Goal: Task Accomplishment & Management: Use online tool/utility

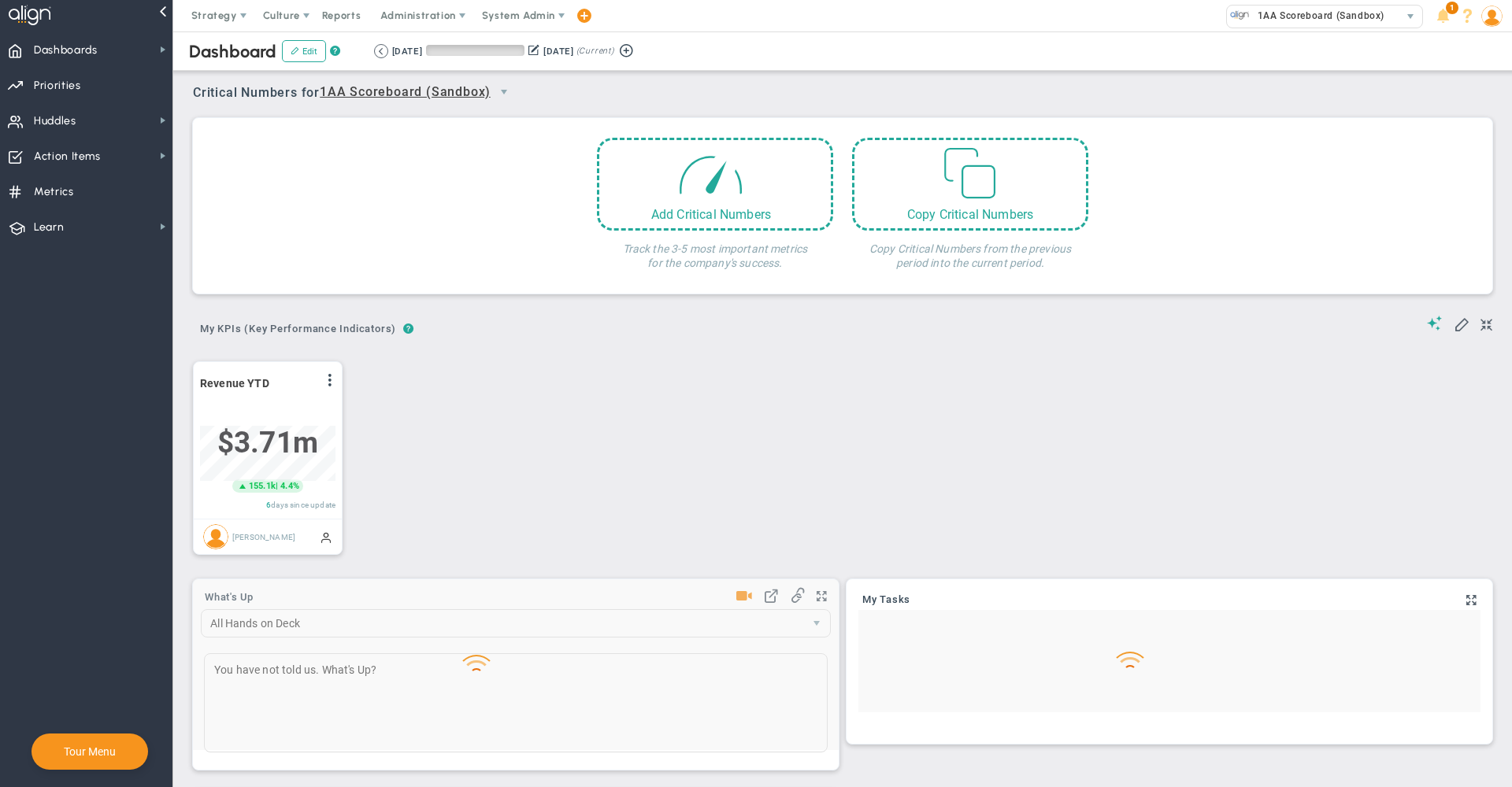
click at [498, 11] on span "System Admin" at bounding box center [518, 15] width 73 height 11
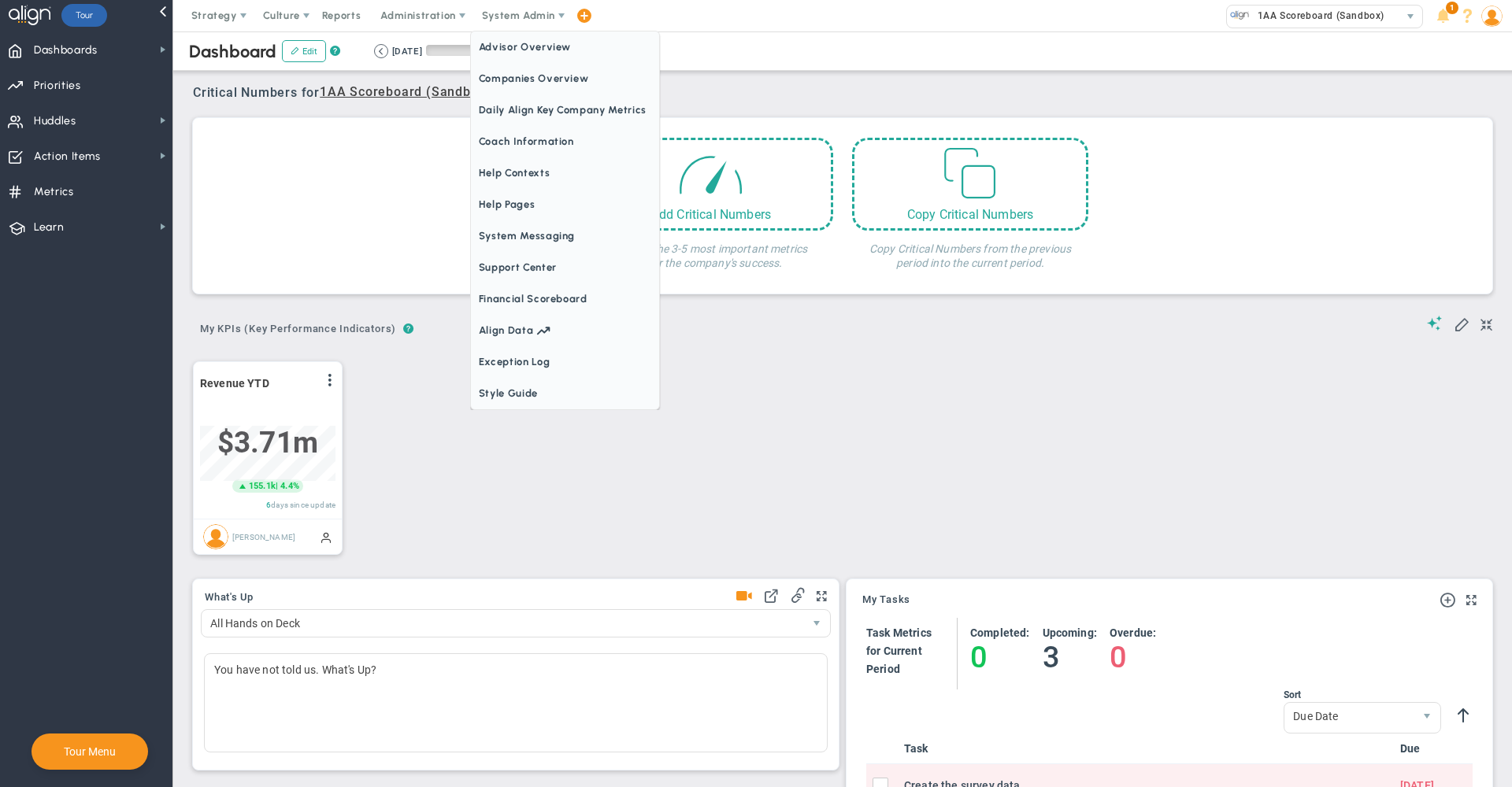
scroll to position [55, 135]
click at [511, 82] on span "Companies Overview" at bounding box center [565, 79] width 188 height 32
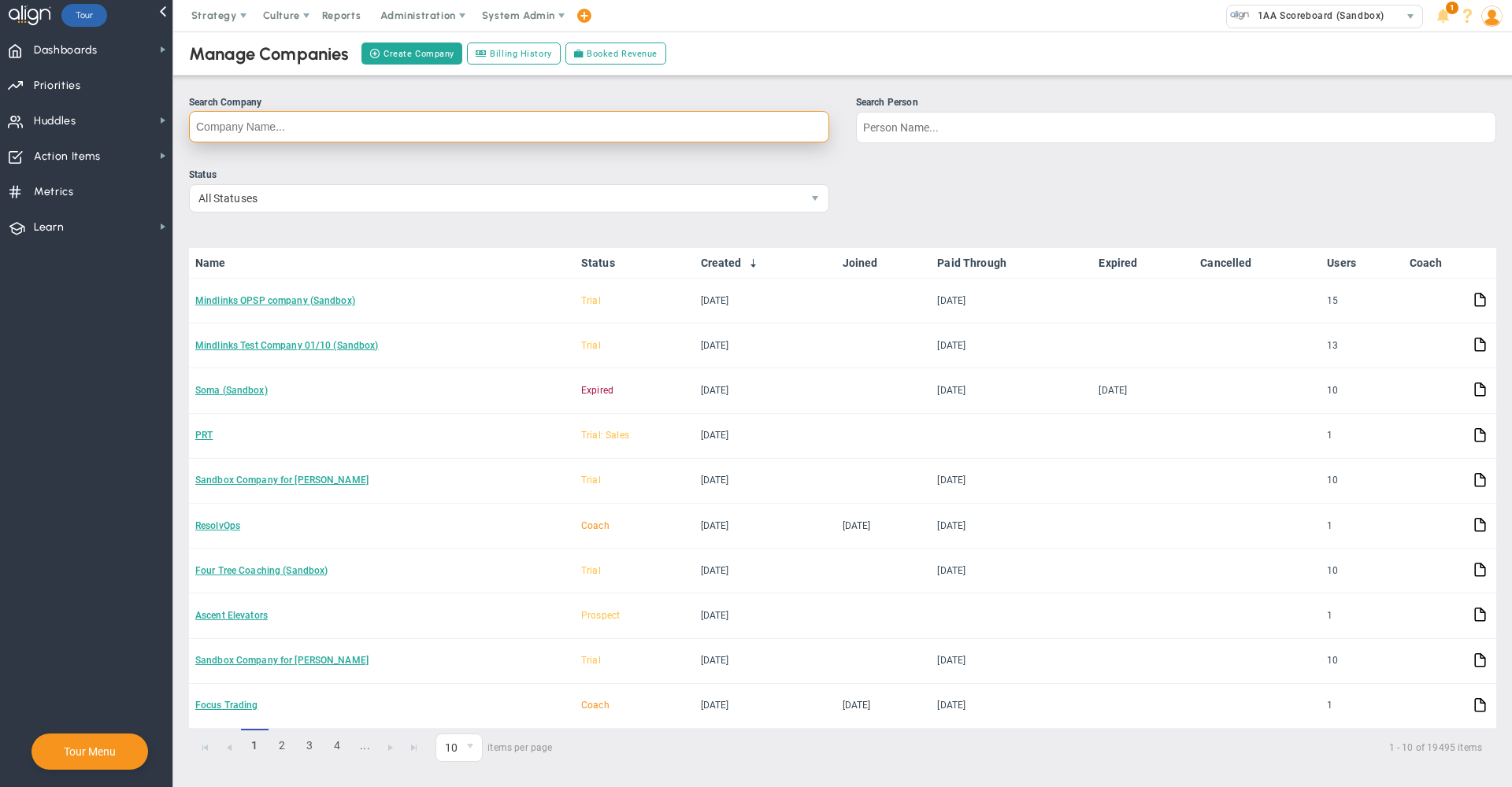
click at [756, 125] on input "Search Company" at bounding box center [508, 127] width 640 height 32
type input "fitt"
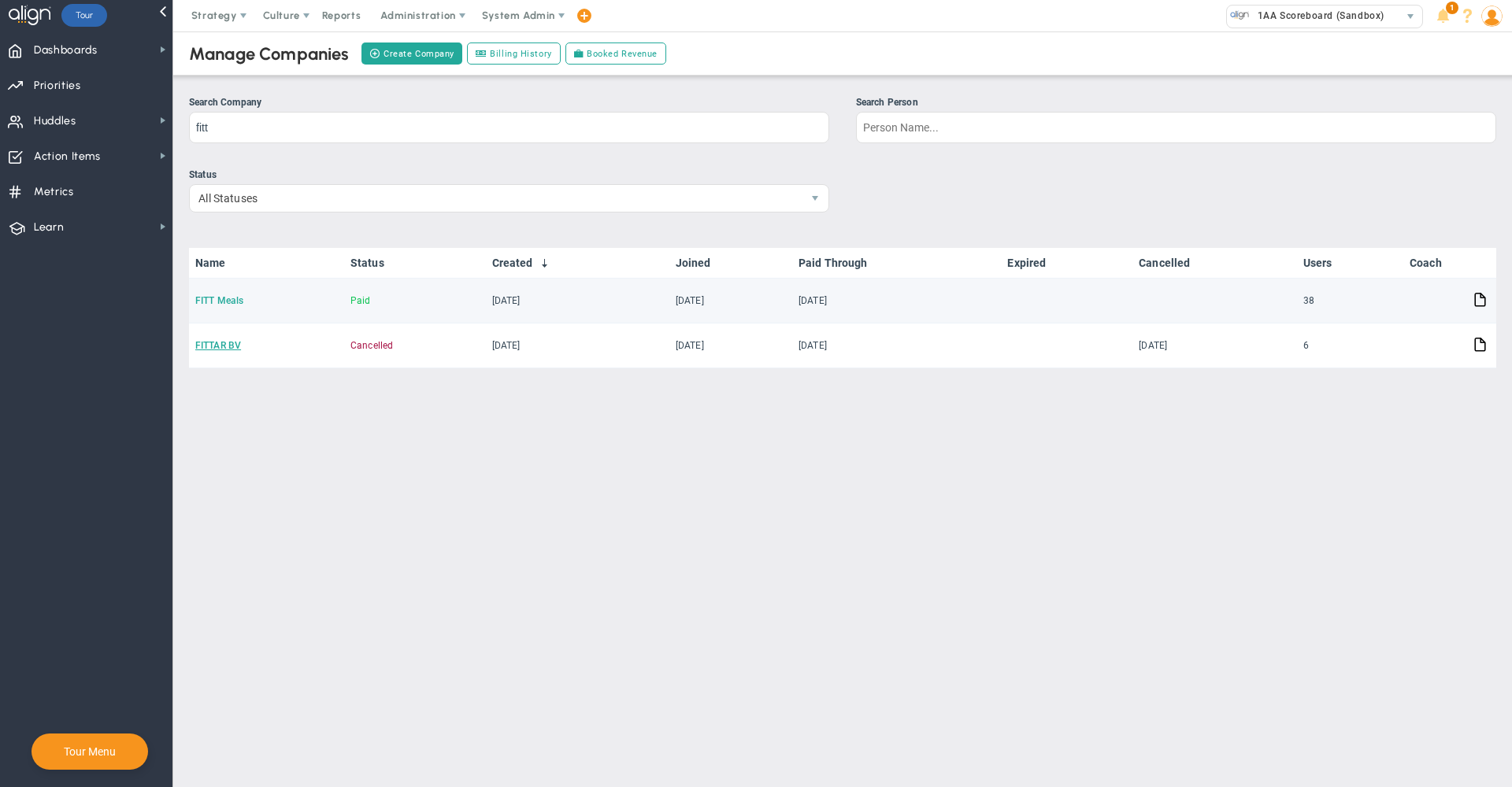
click at [217, 298] on link "FITT Meals" at bounding box center [219, 300] width 48 height 11
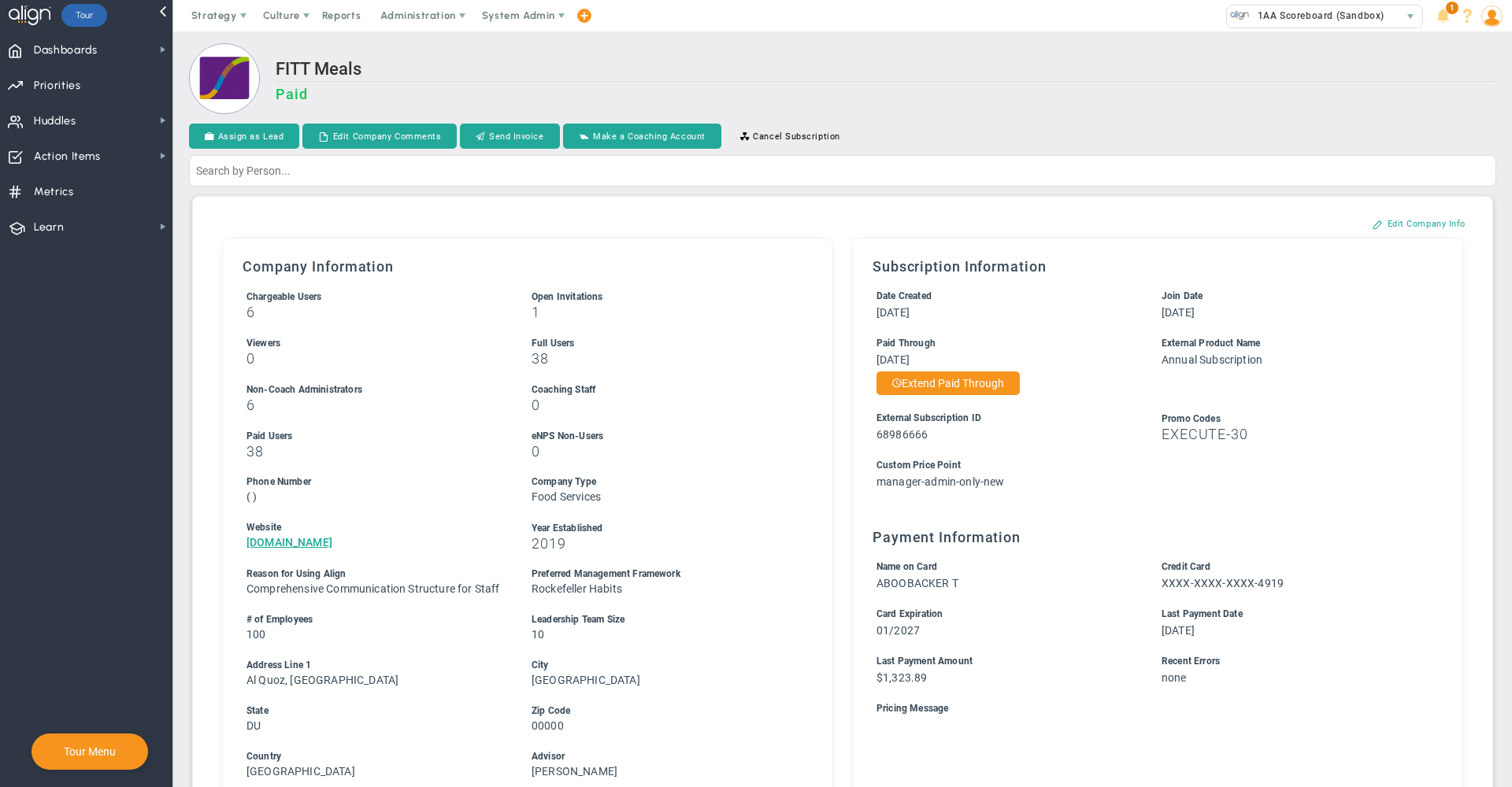
click at [1069, 89] on h3 "Paid" at bounding box center [885, 94] width 1221 height 17
click at [1005, 78] on h2 "FITT Meals" at bounding box center [885, 70] width 1221 height 23
click at [104, 118] on span "Huddles Huddles" at bounding box center [86, 120] width 172 height 35
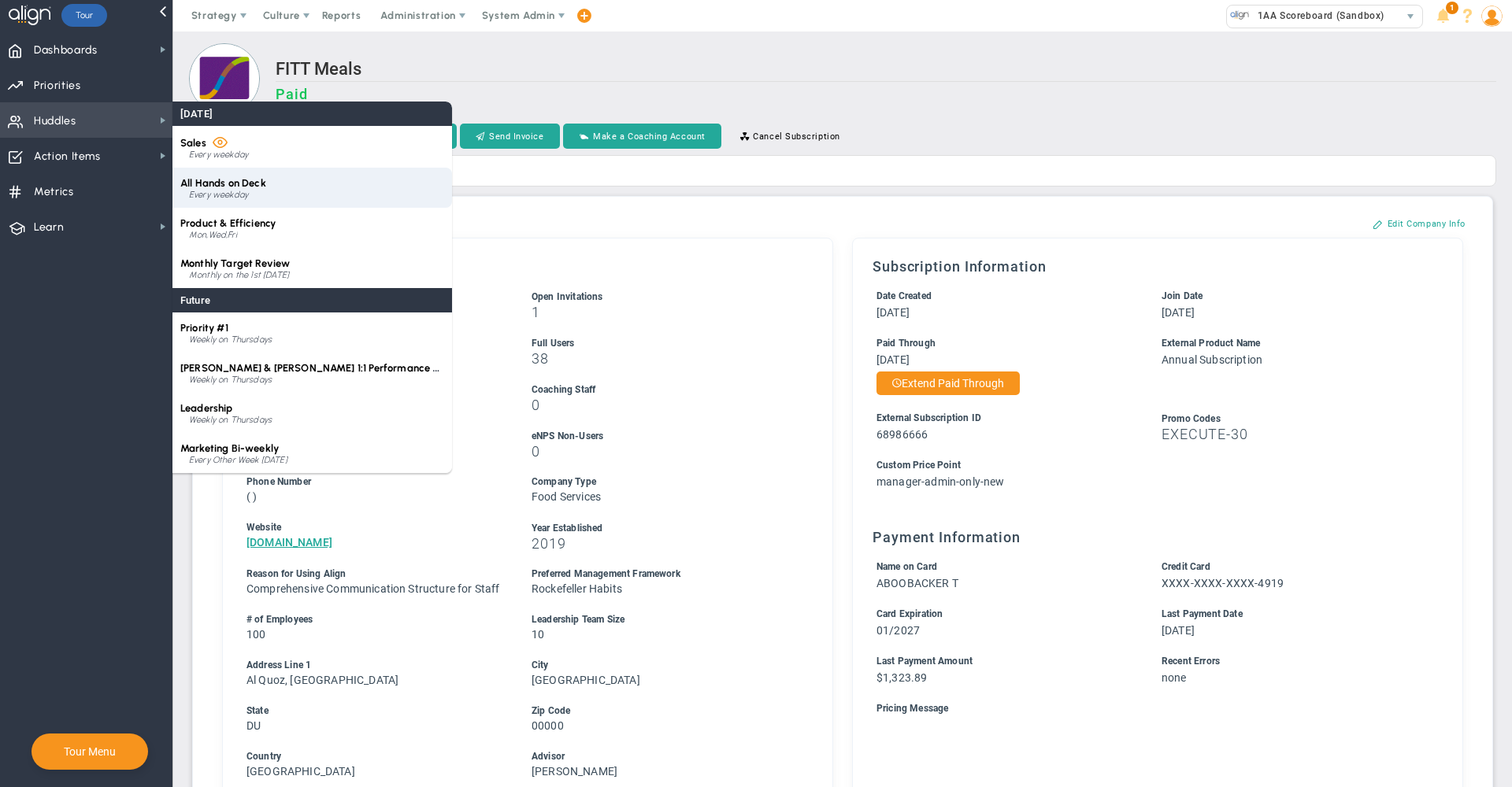
click at [252, 189] on div "All Hands on Deck Every weekday" at bounding box center [312, 188] width 280 height 40
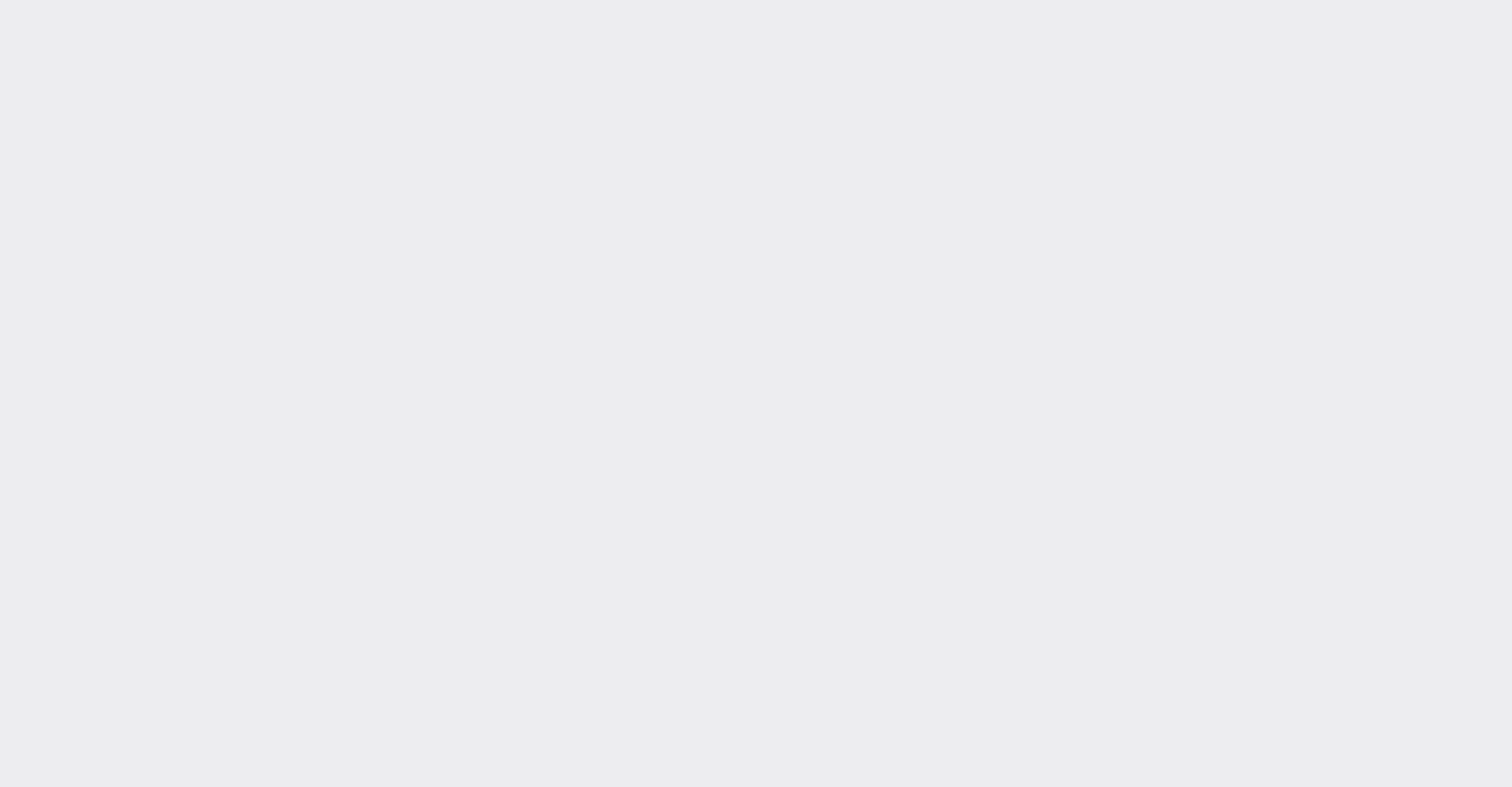
type input "[DATE]"
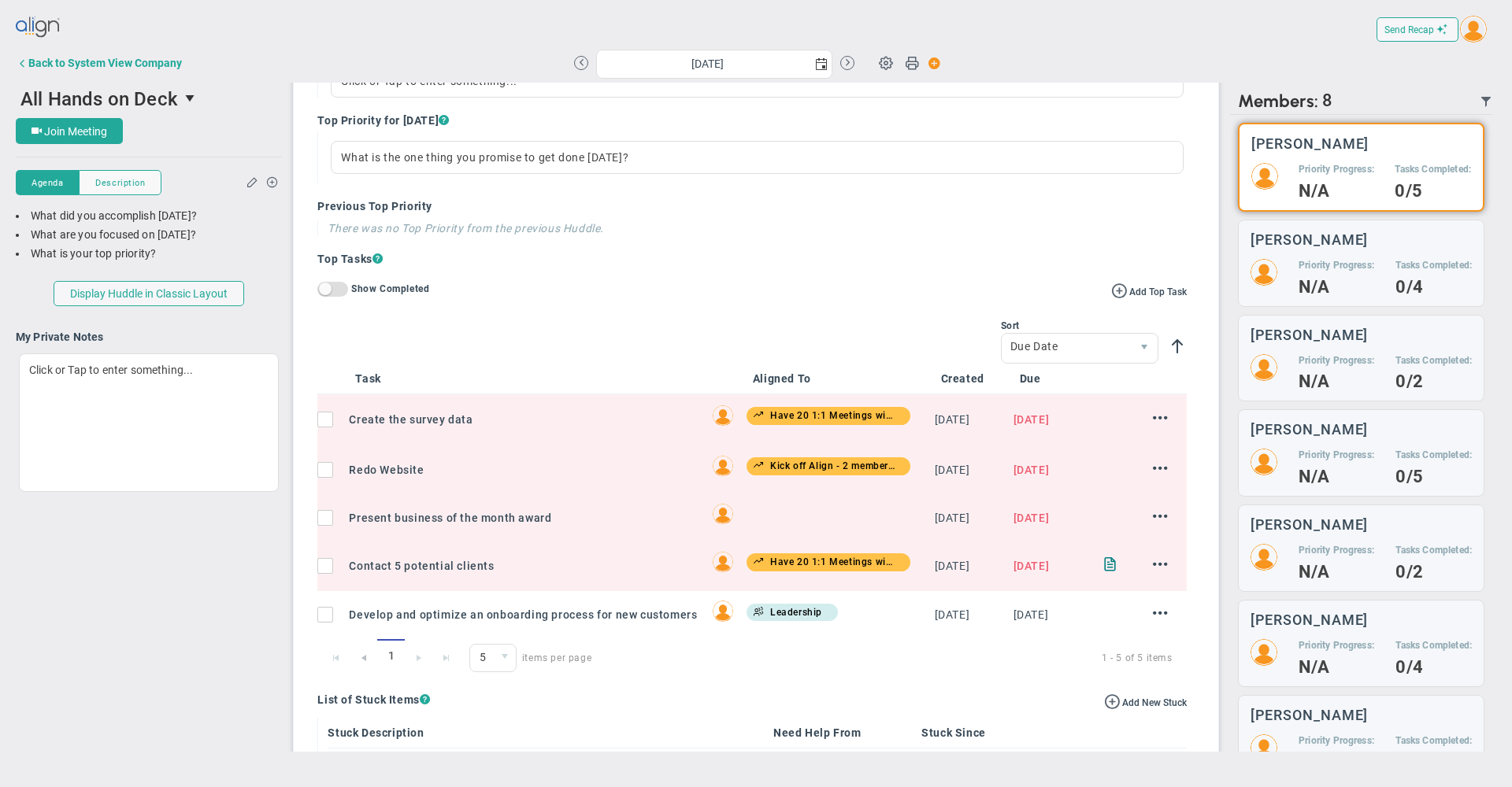
scroll to position [444, 0]
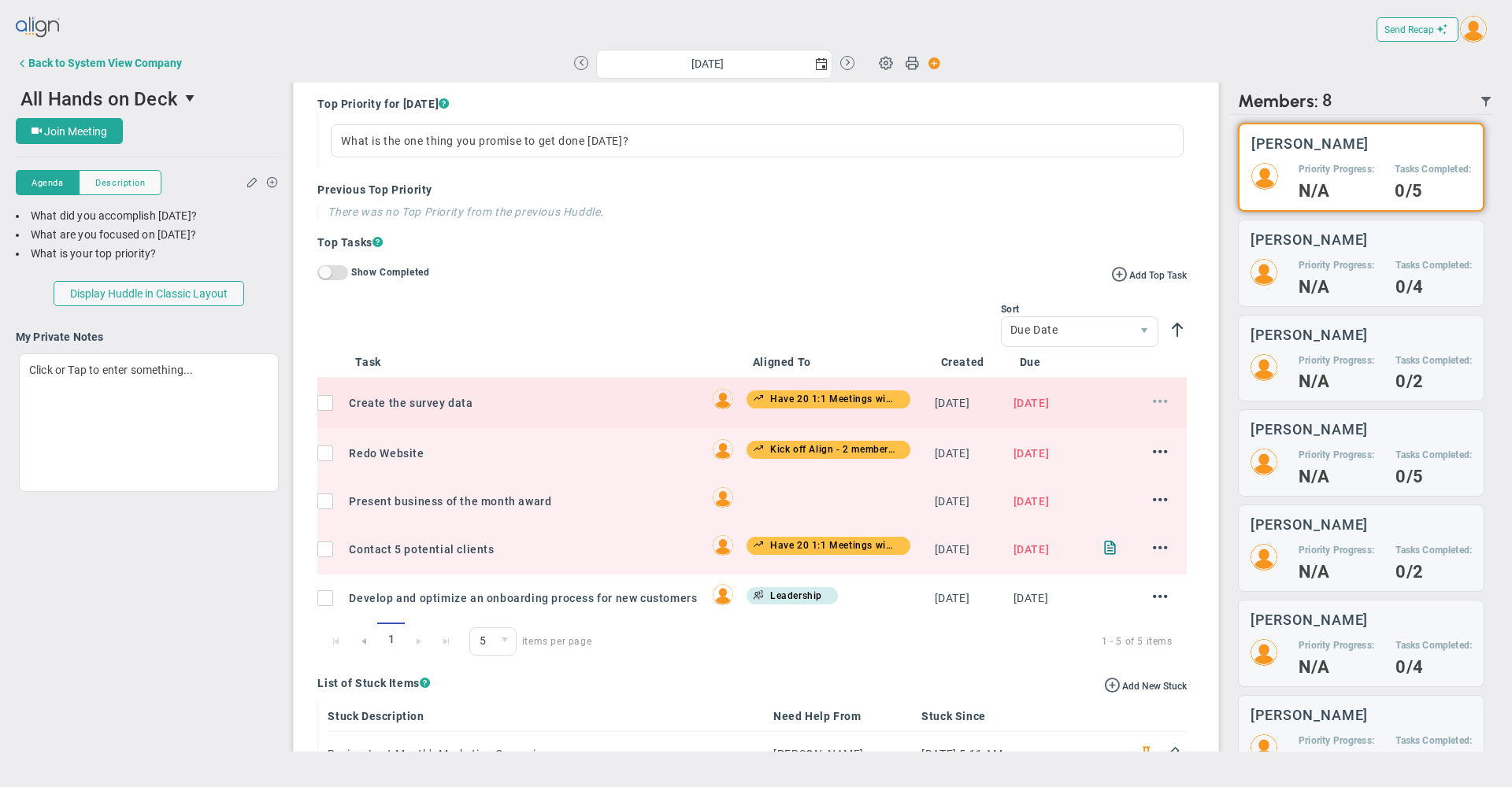
click at [1153, 409] on span at bounding box center [1160, 401] width 15 height 15
click at [1116, 442] on li "Edit" at bounding box center [1136, 433] width 63 height 19
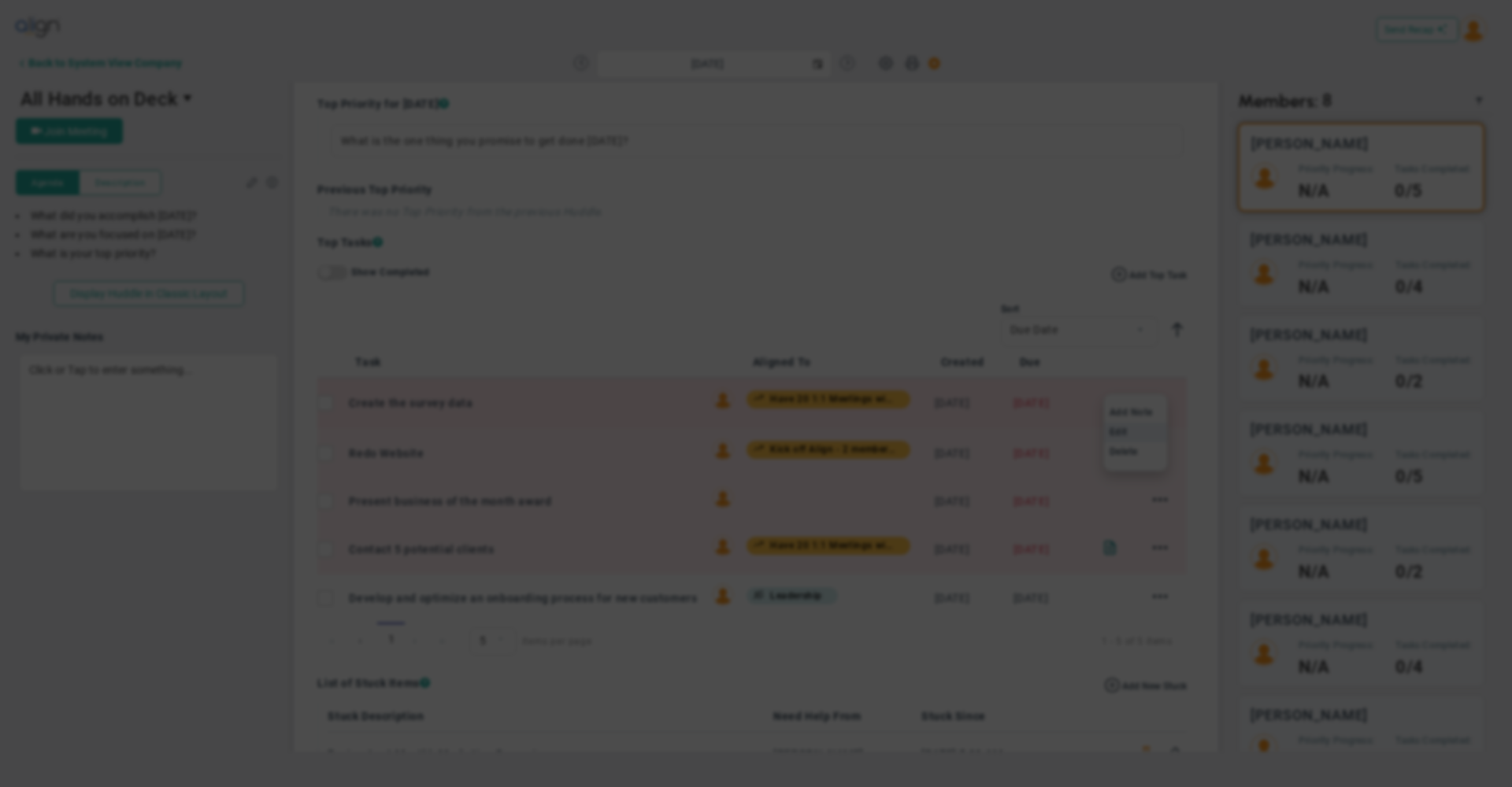
type input "[DATE]"
checkbox input "true"
type input "Create the survey data"
type input "9/17/2025"
type input "[PERSON_NAME]"
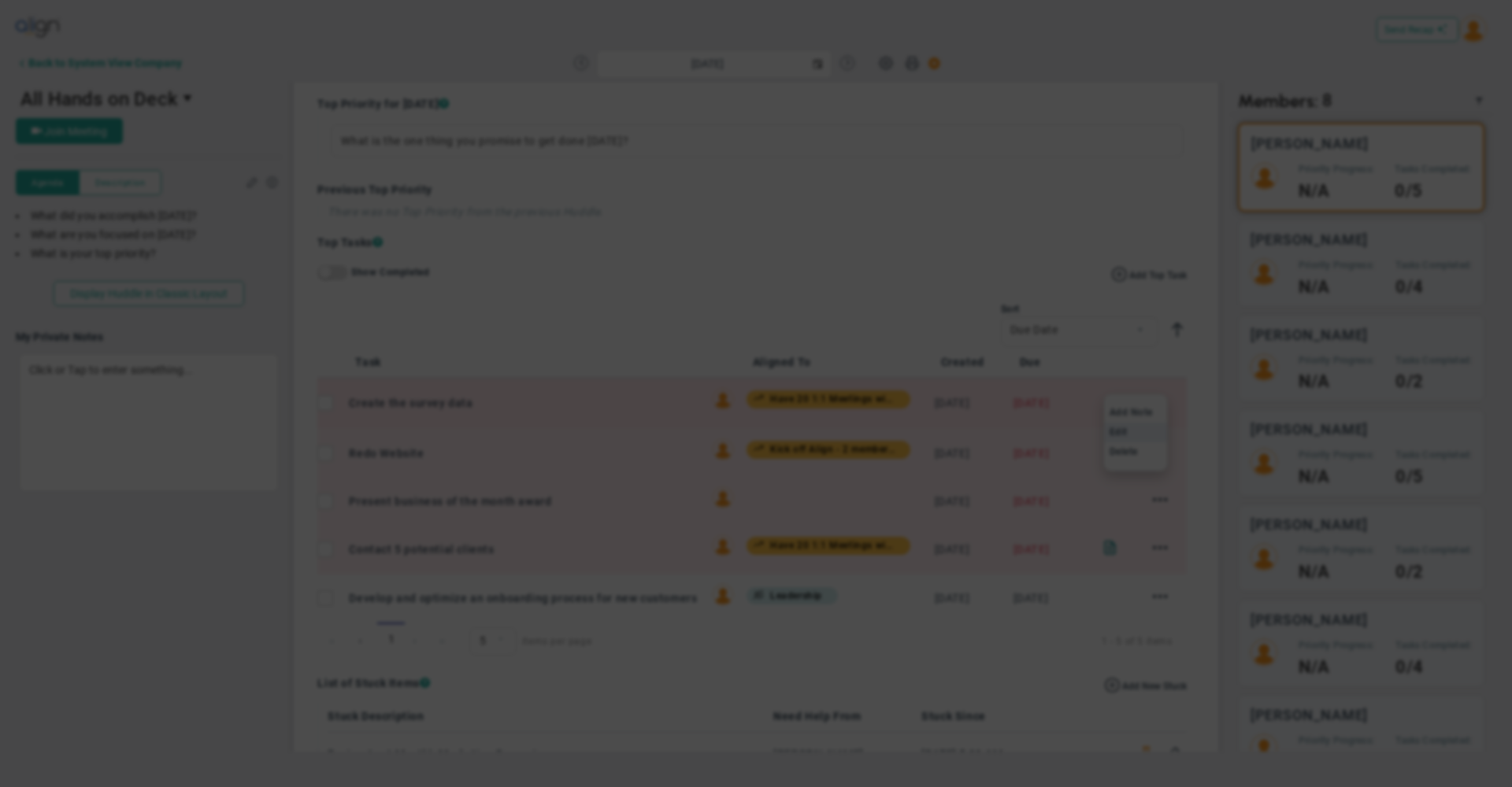
type input "Have 20 1:1 Meetings with Employees"
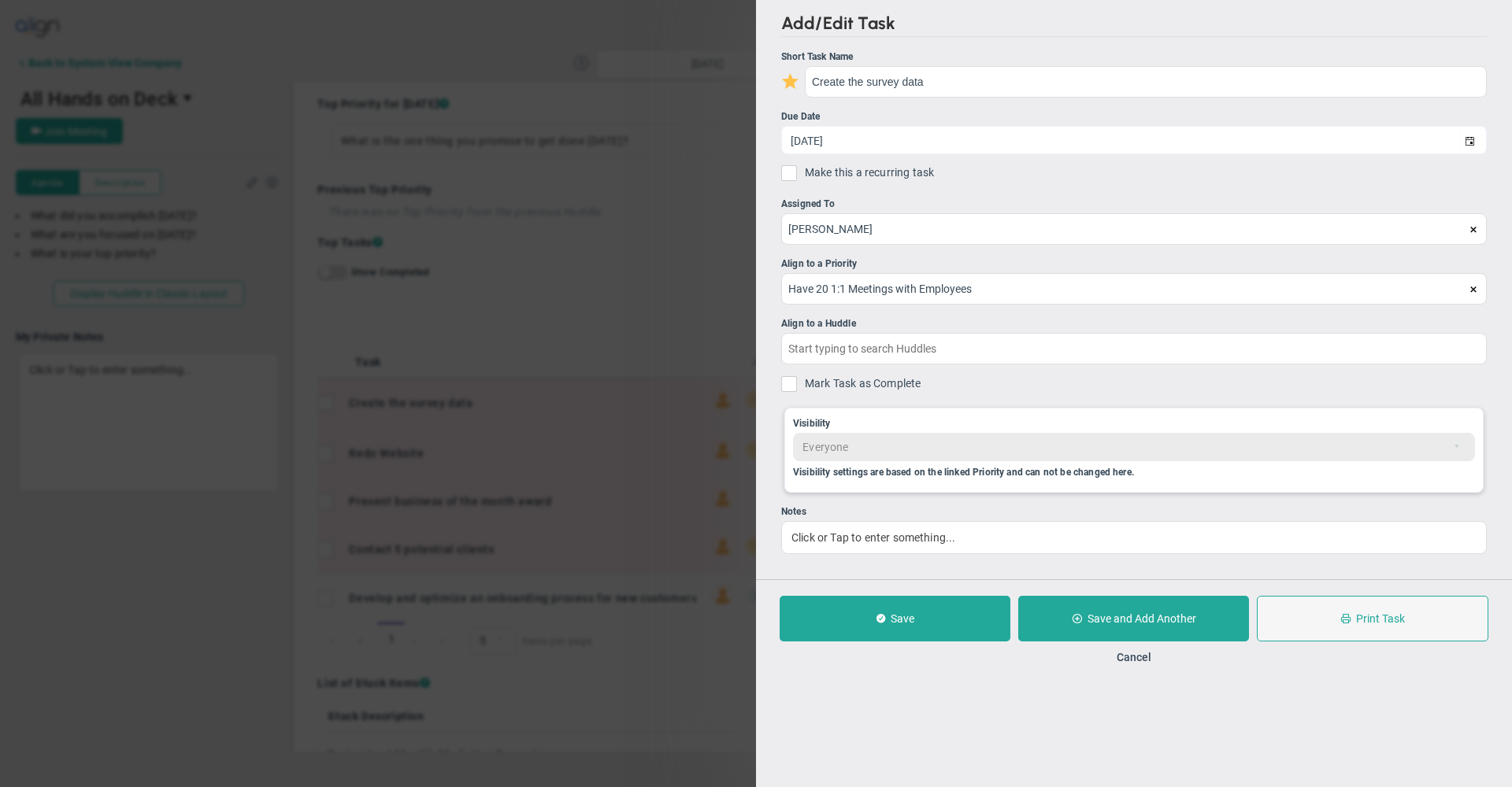
click at [792, 87] on input "checkbox" at bounding box center [793, 83] width 16 height 16
checkbox input "false"
click at [914, 626] on button "Save" at bounding box center [894, 619] width 231 height 46
